Goal: Book appointment/travel/reservation

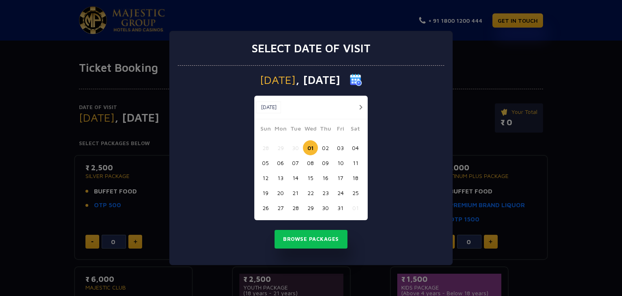
click at [265, 190] on button "19" at bounding box center [265, 192] width 15 height 15
click at [297, 237] on button "Browse Packages" at bounding box center [311, 239] width 73 height 19
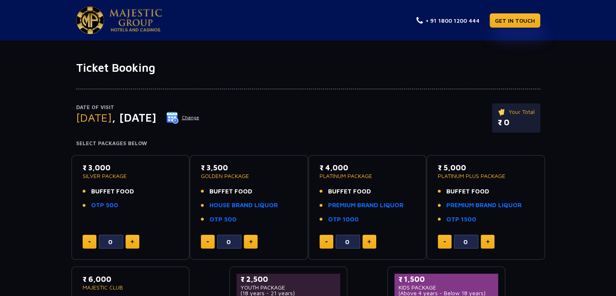
click at [152, 118] on span ", [DATE]" at bounding box center [134, 117] width 45 height 13
click at [179, 117] on img at bounding box center [173, 117] width 12 height 12
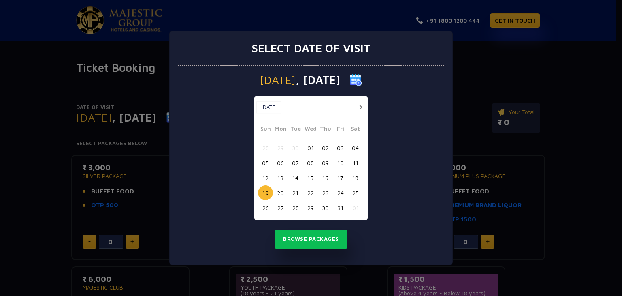
click at [356, 180] on button "18" at bounding box center [355, 177] width 15 height 15
click at [331, 237] on button "Browse Packages" at bounding box center [311, 239] width 73 height 19
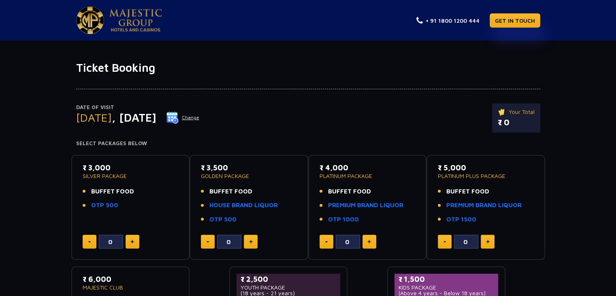
click at [179, 116] on img at bounding box center [173, 117] width 12 height 12
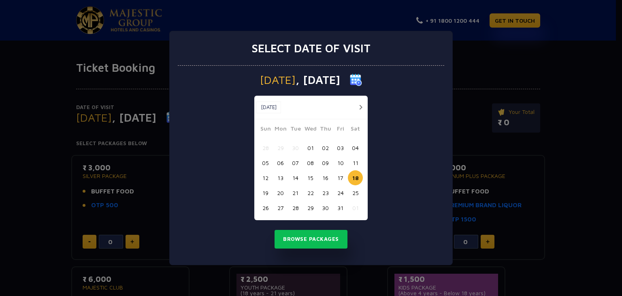
click at [340, 175] on button "17" at bounding box center [340, 177] width 15 height 15
click at [319, 239] on button "Browse Packages" at bounding box center [311, 239] width 73 height 19
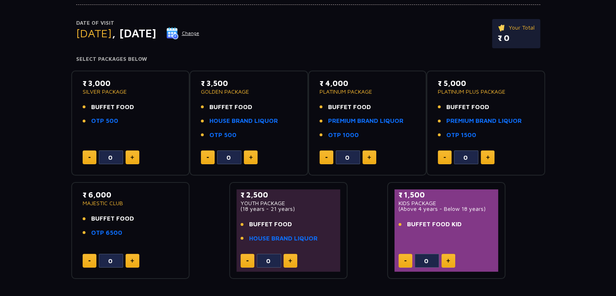
scroll to position [84, 0]
click at [179, 35] on img at bounding box center [173, 33] width 12 height 12
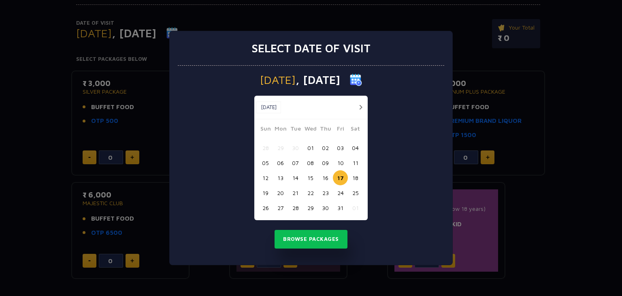
click at [266, 192] on button "19" at bounding box center [265, 192] width 15 height 15
click at [286, 191] on button "20" at bounding box center [280, 192] width 15 height 15
click at [297, 235] on button "Browse Packages" at bounding box center [311, 239] width 73 height 19
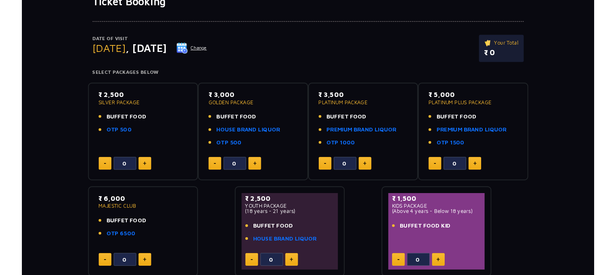
scroll to position [73, 0]
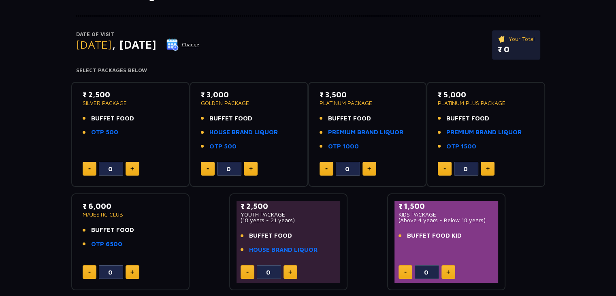
click at [127, 163] on button at bounding box center [133, 169] width 14 height 14
type input "2"
